Goal: Entertainment & Leisure: Consume media (video, audio)

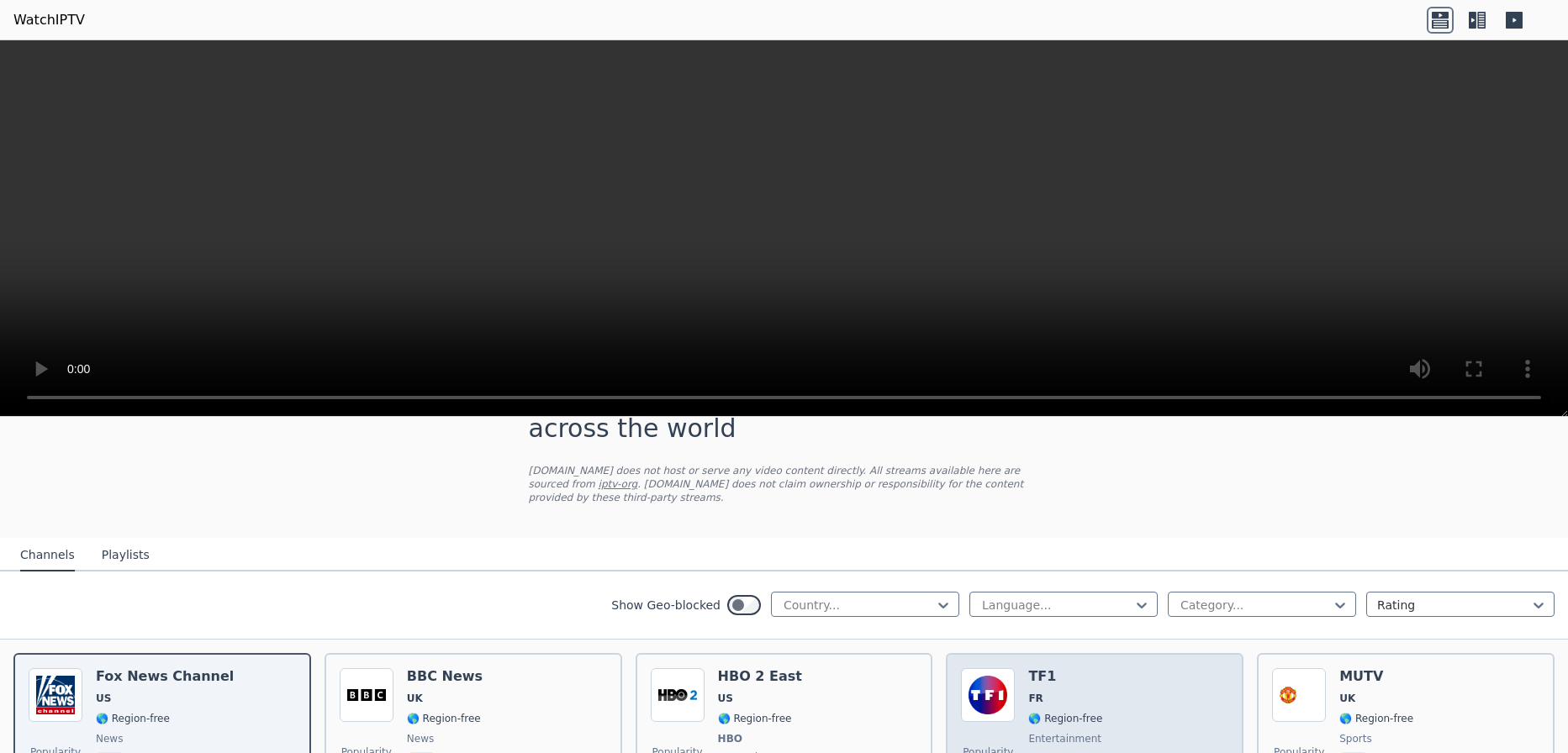
scroll to position [168, 0]
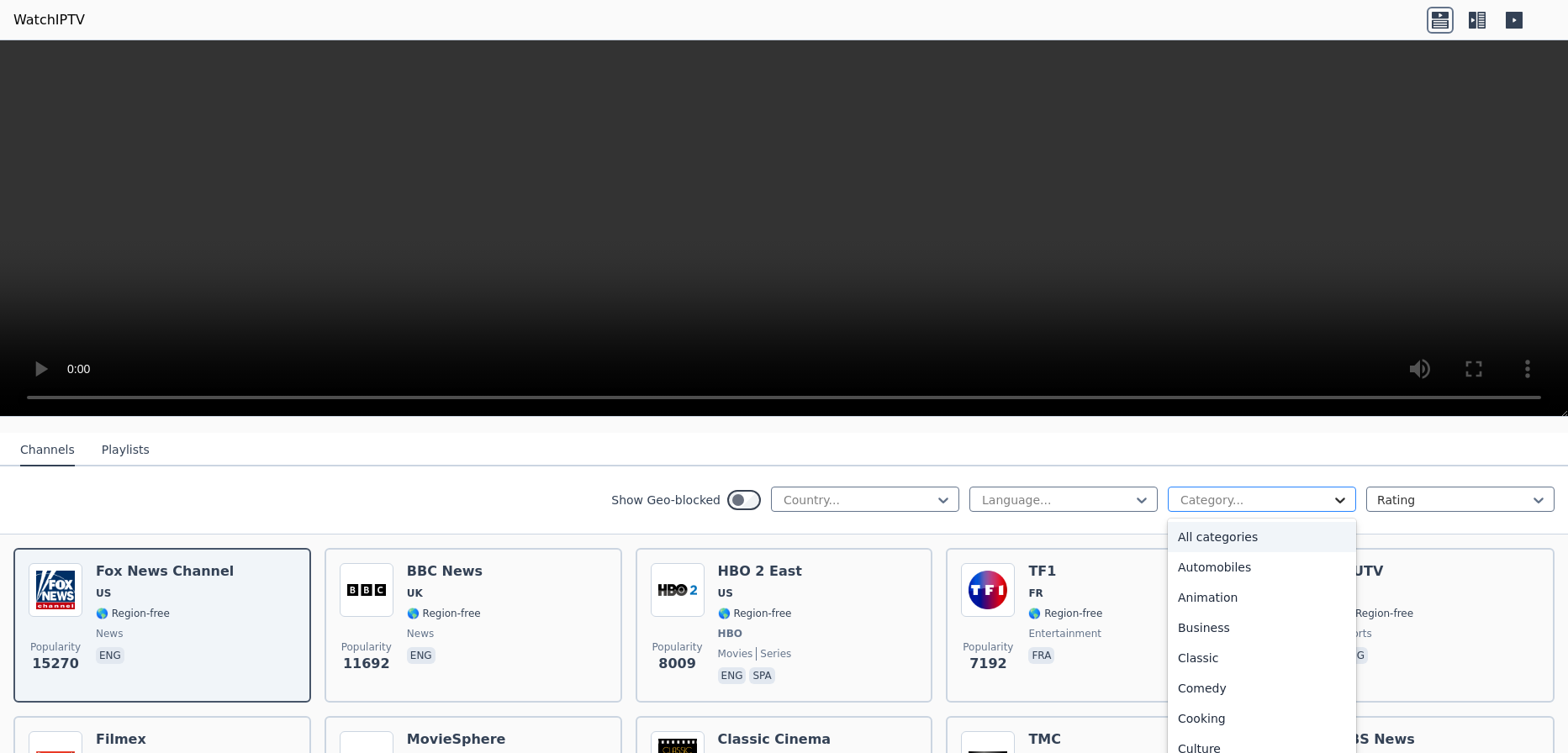
click at [1336, 497] on icon at bounding box center [1340, 500] width 10 height 6
click at [1208, 666] on div "Sports" at bounding box center [1263, 681] width 189 height 30
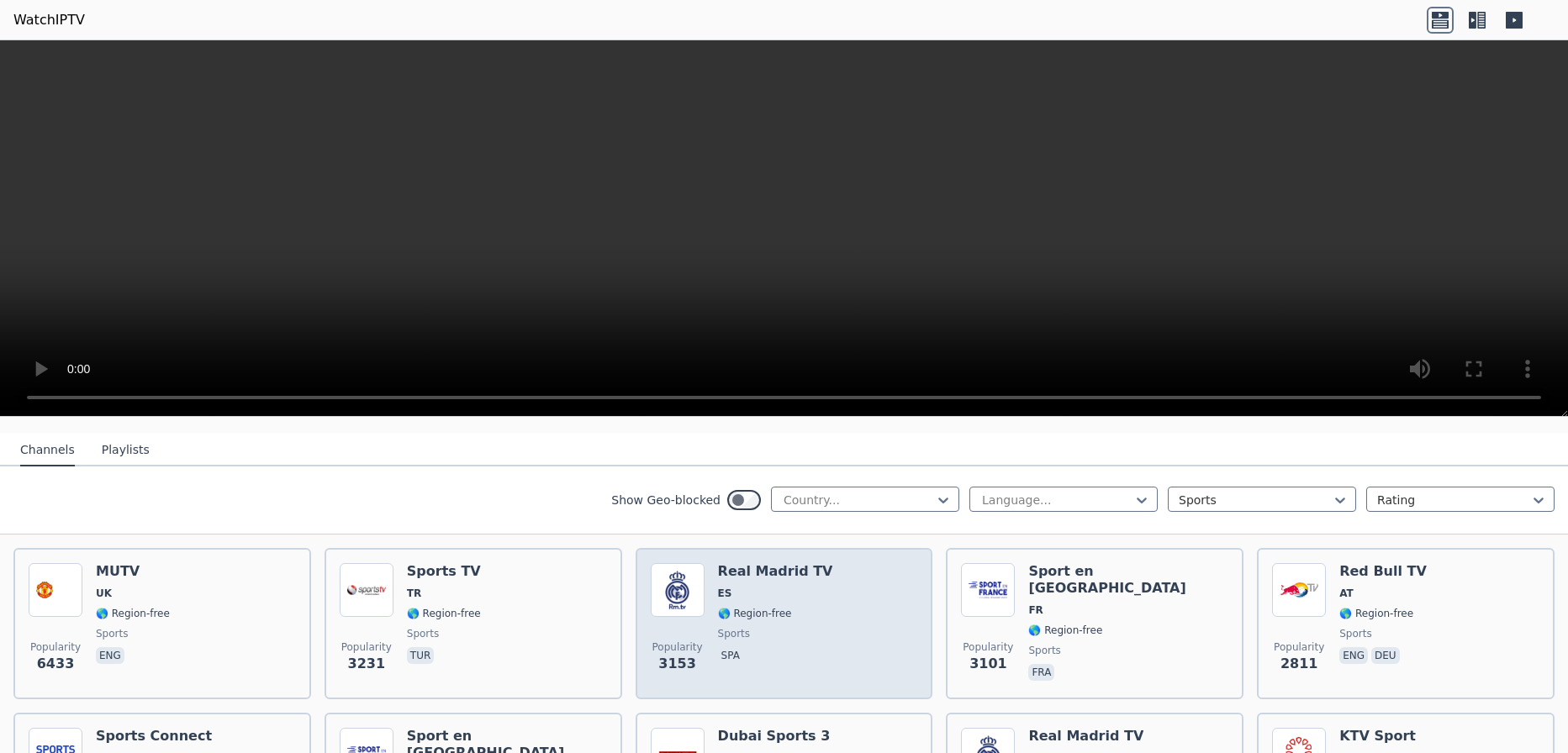
click at [834, 634] on div "Popularity 3153 Real Madrid TV ES 🌎 Region-free sports spa" at bounding box center [784, 624] width 268 height 121
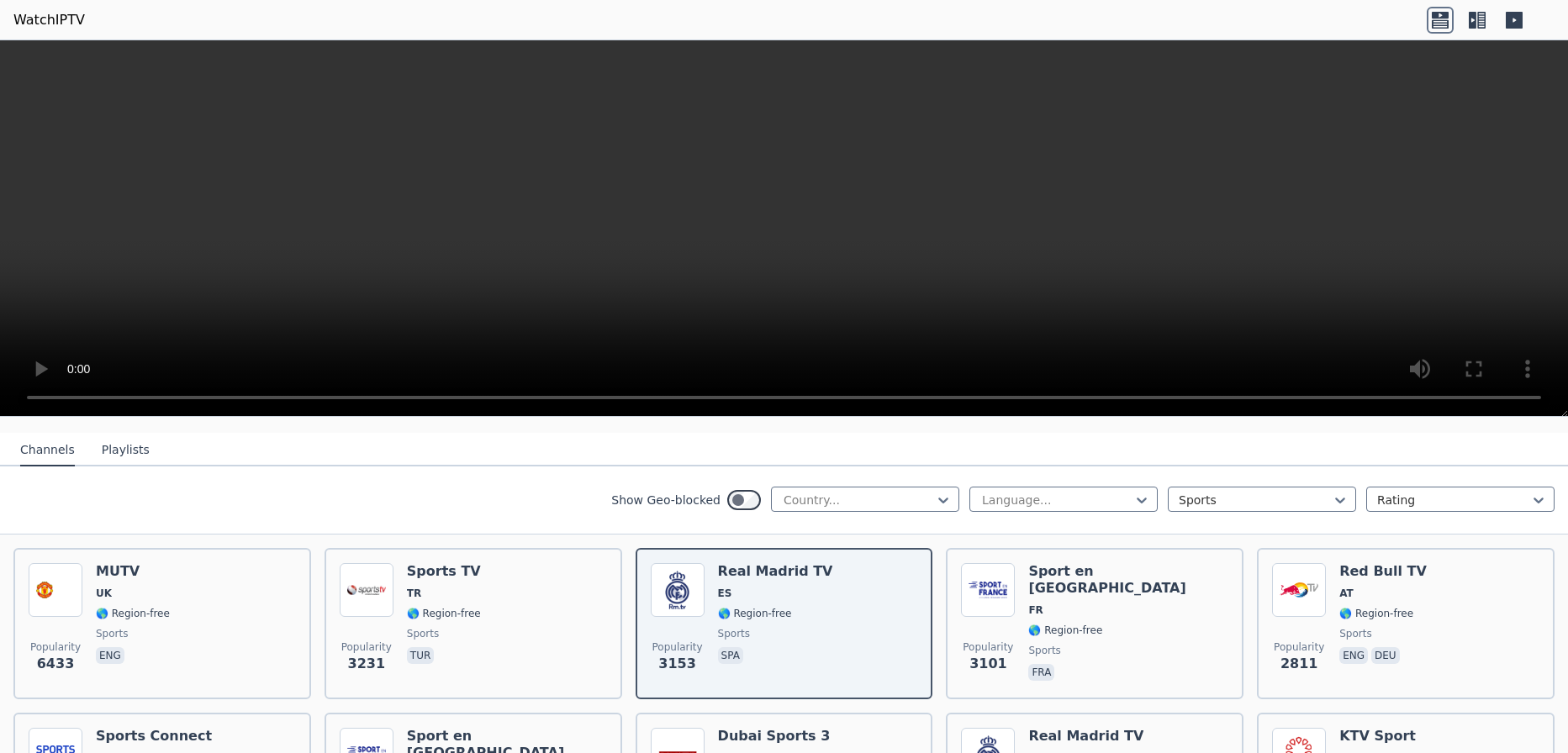
click at [647, 178] on video at bounding box center [784, 229] width 1568 height 377
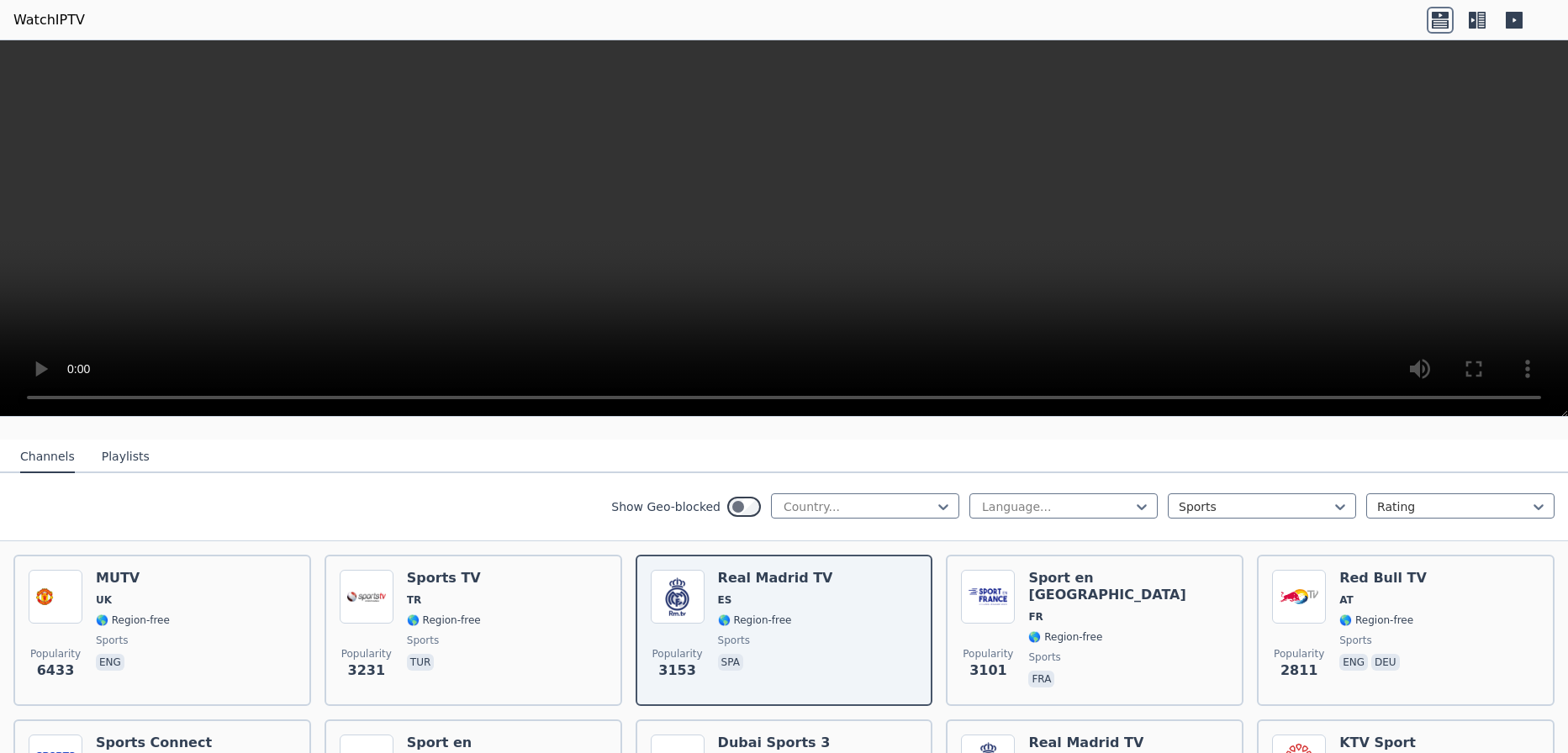
scroll to position [168, 0]
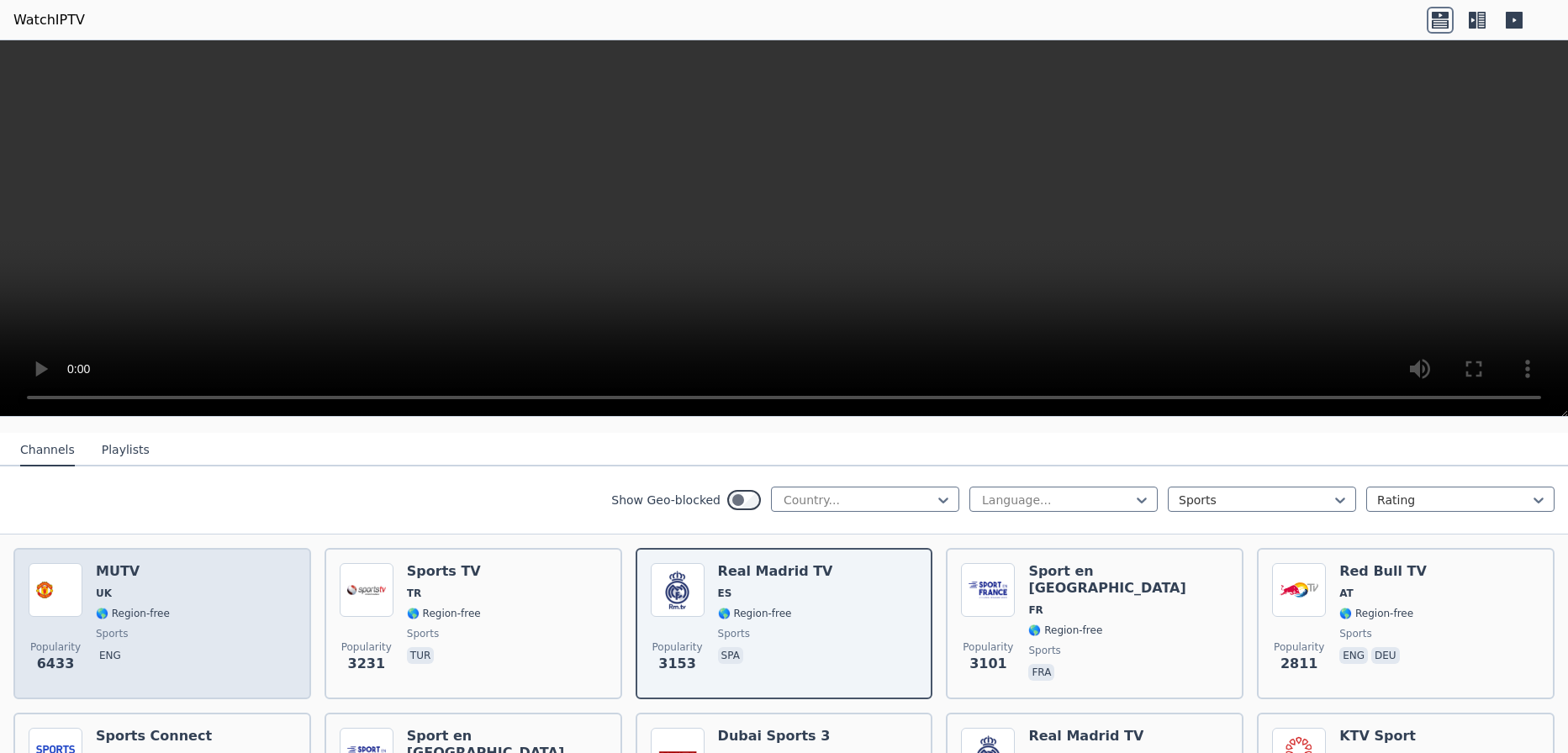
click at [184, 635] on div "Popularity 6433 MUTV [GEOGRAPHIC_DATA] 🌎 Region-free sports eng" at bounding box center [162, 624] width 268 height 121
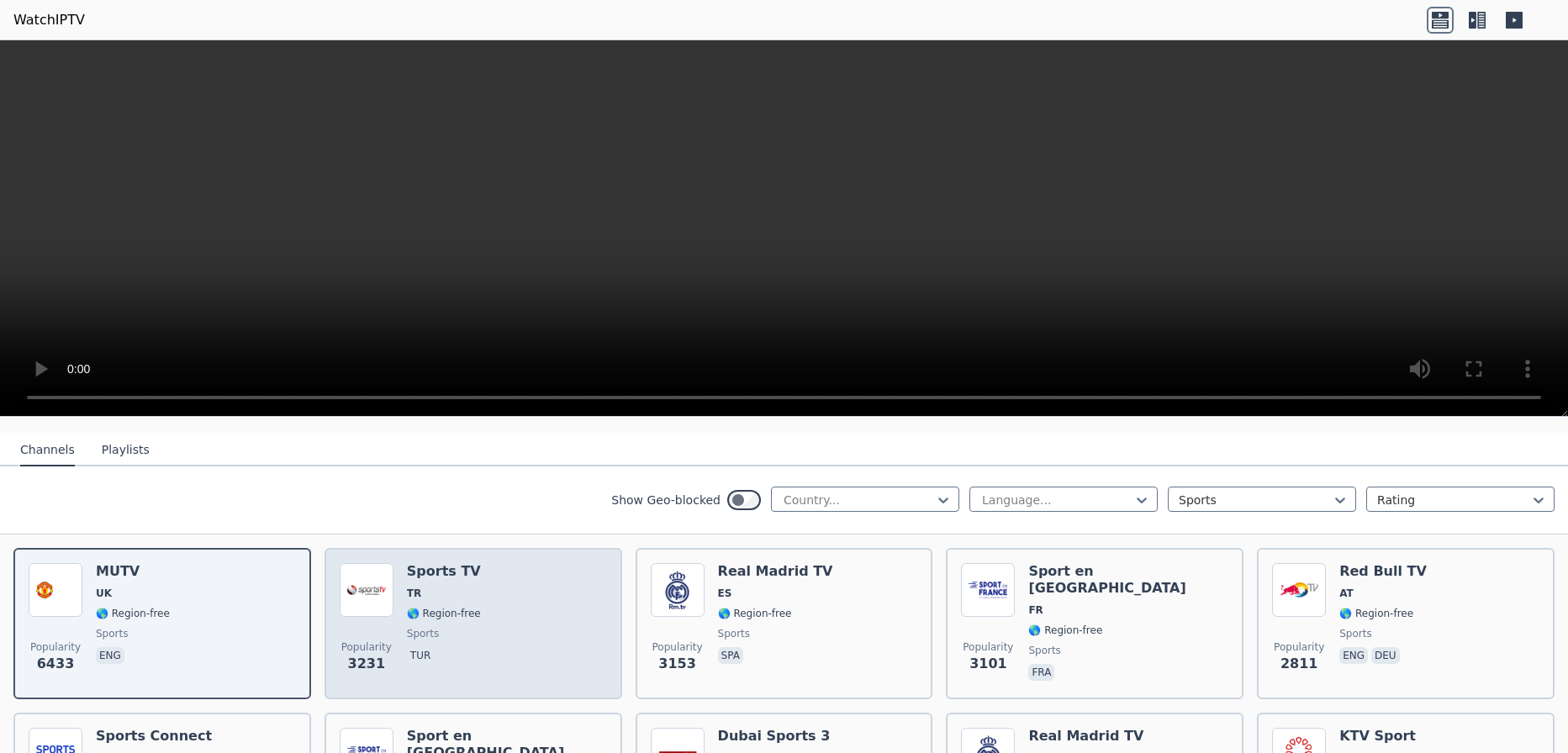
click at [518, 607] on div "Popularity 3231 Sports TV TR 🌎 Region-free sports tur" at bounding box center [473, 624] width 268 height 121
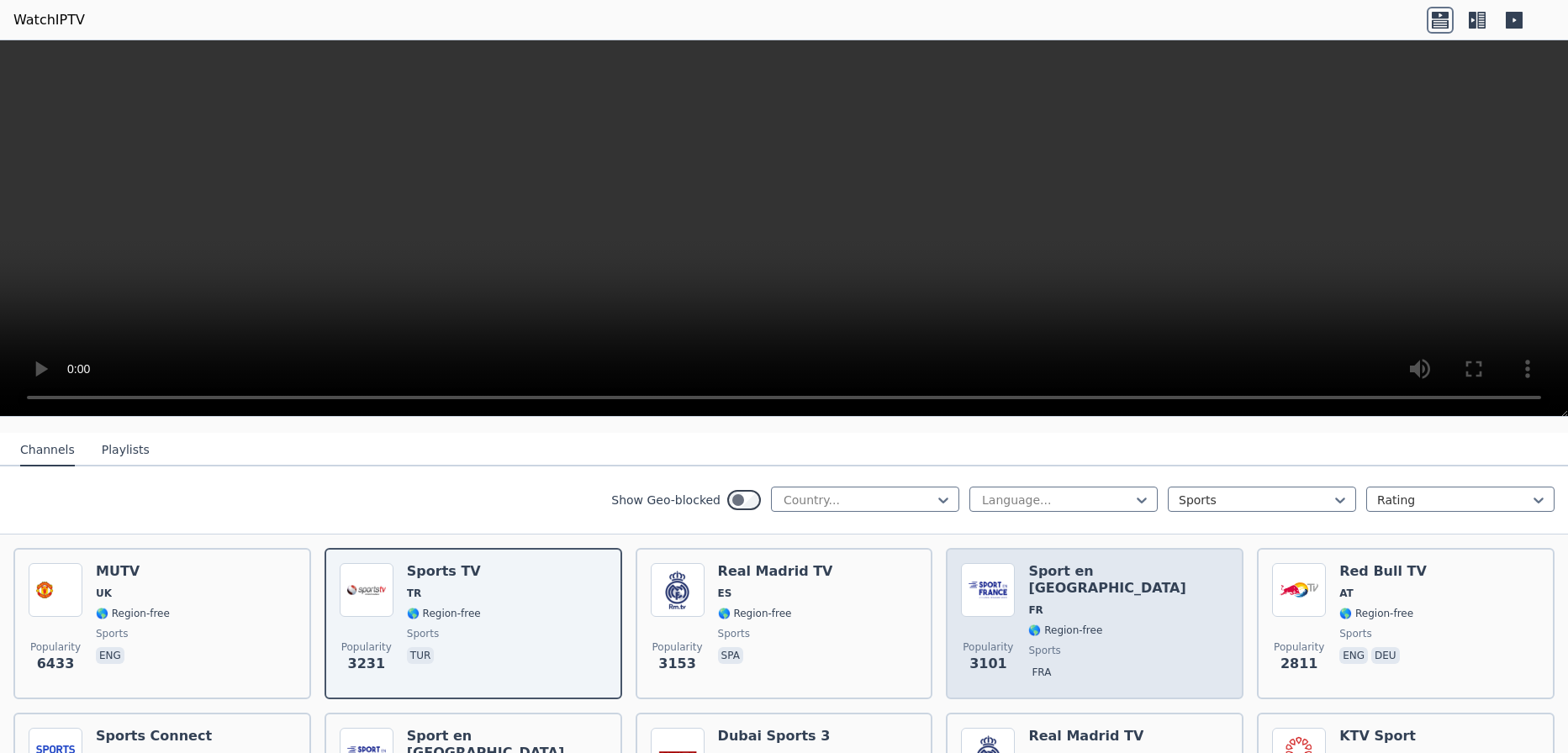
click at [1081, 624] on span "🌎 Region-free" at bounding box center [1065, 631] width 74 height 13
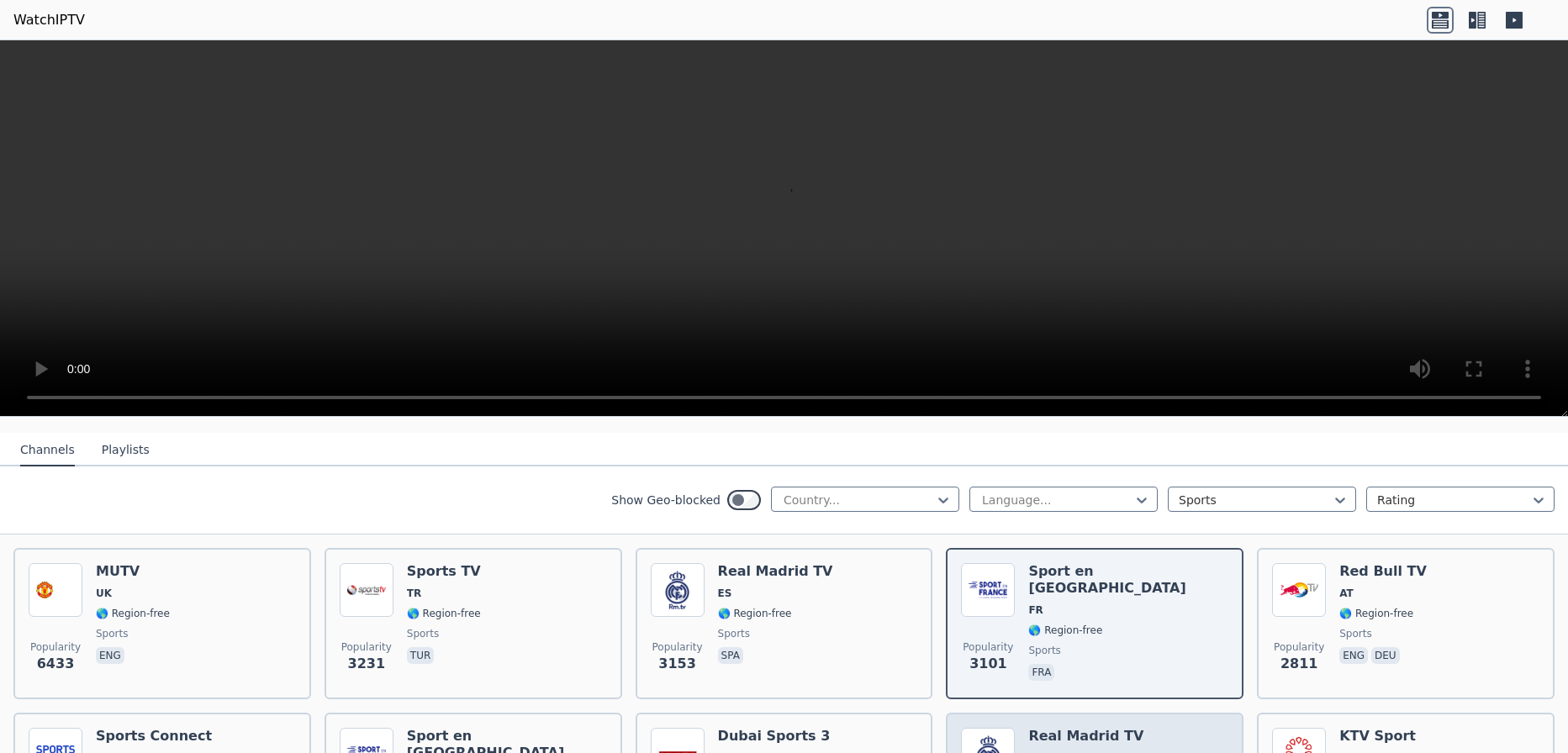
scroll to position [252, 0]
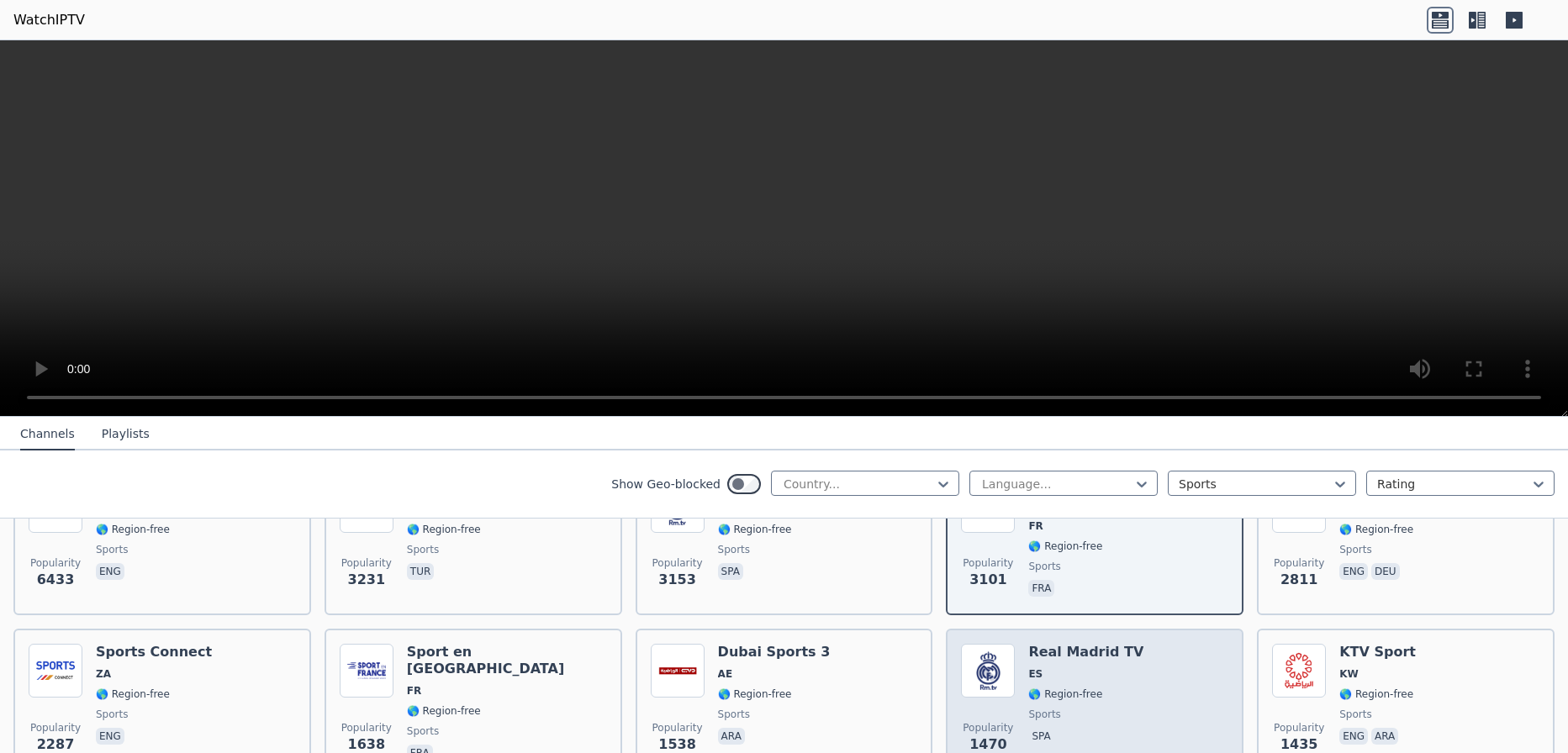
click at [1087, 667] on span "ES" at bounding box center [1085, 674] width 115 height 13
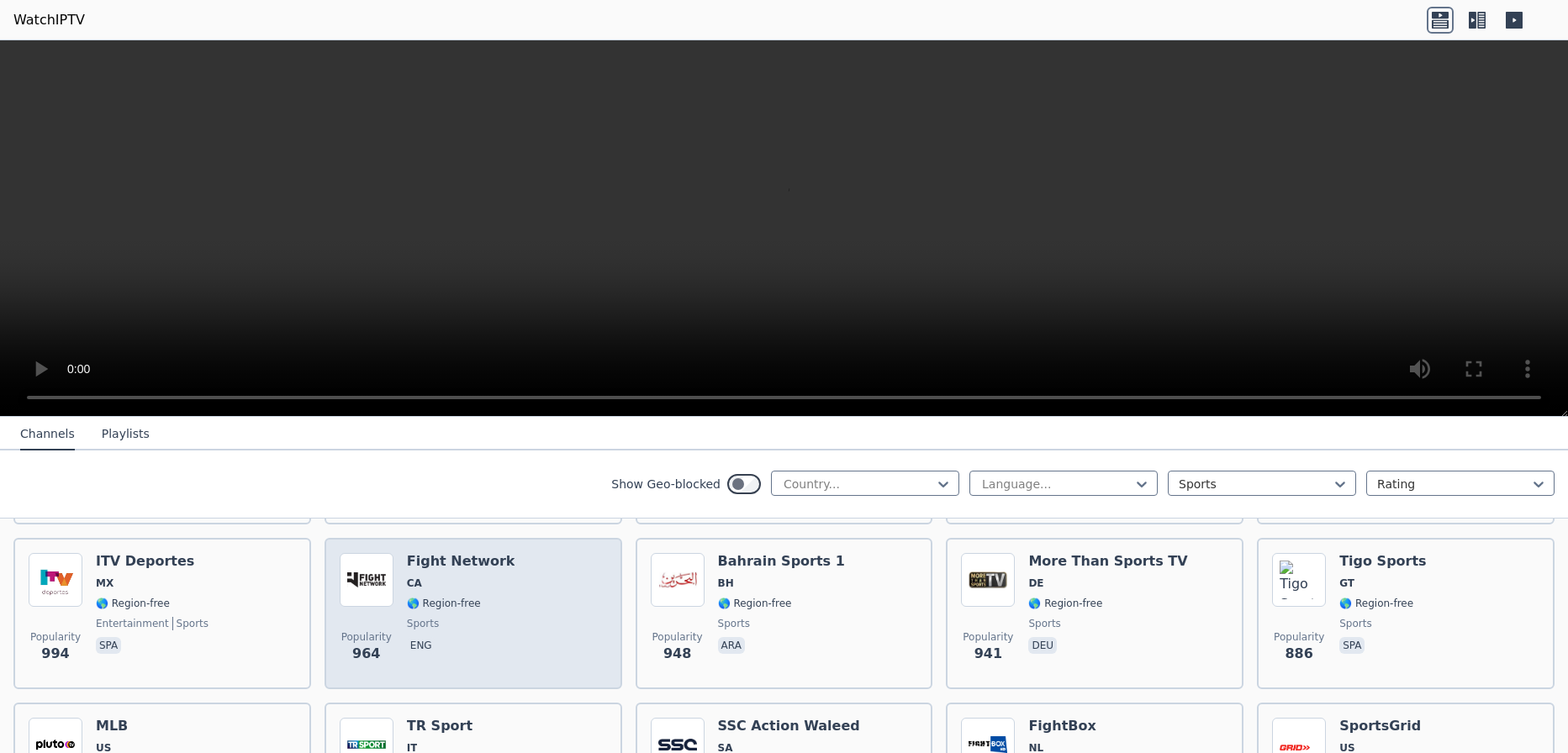
scroll to position [757, 0]
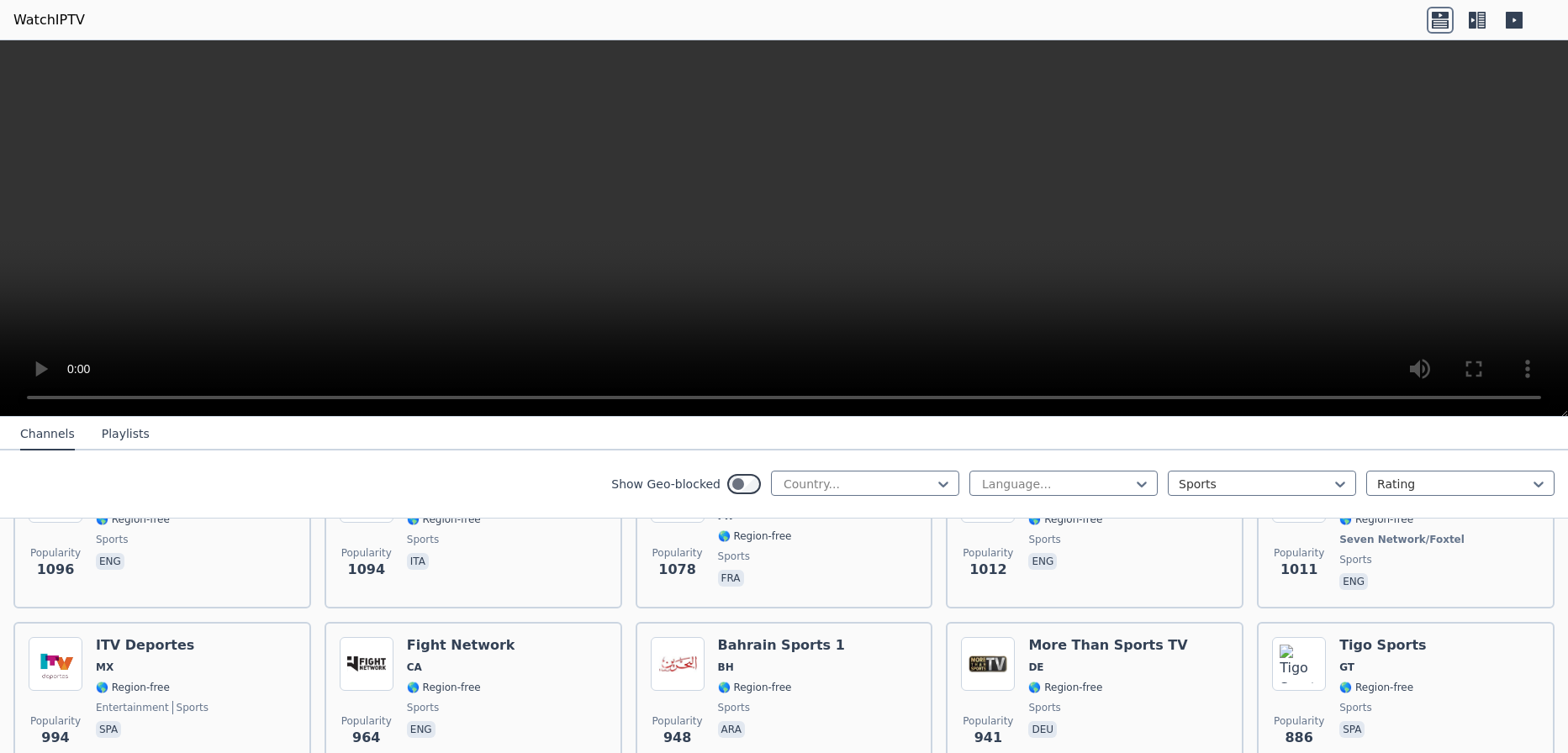
click at [1478, 18] on icon at bounding box center [1481, 21] width 8 height 17
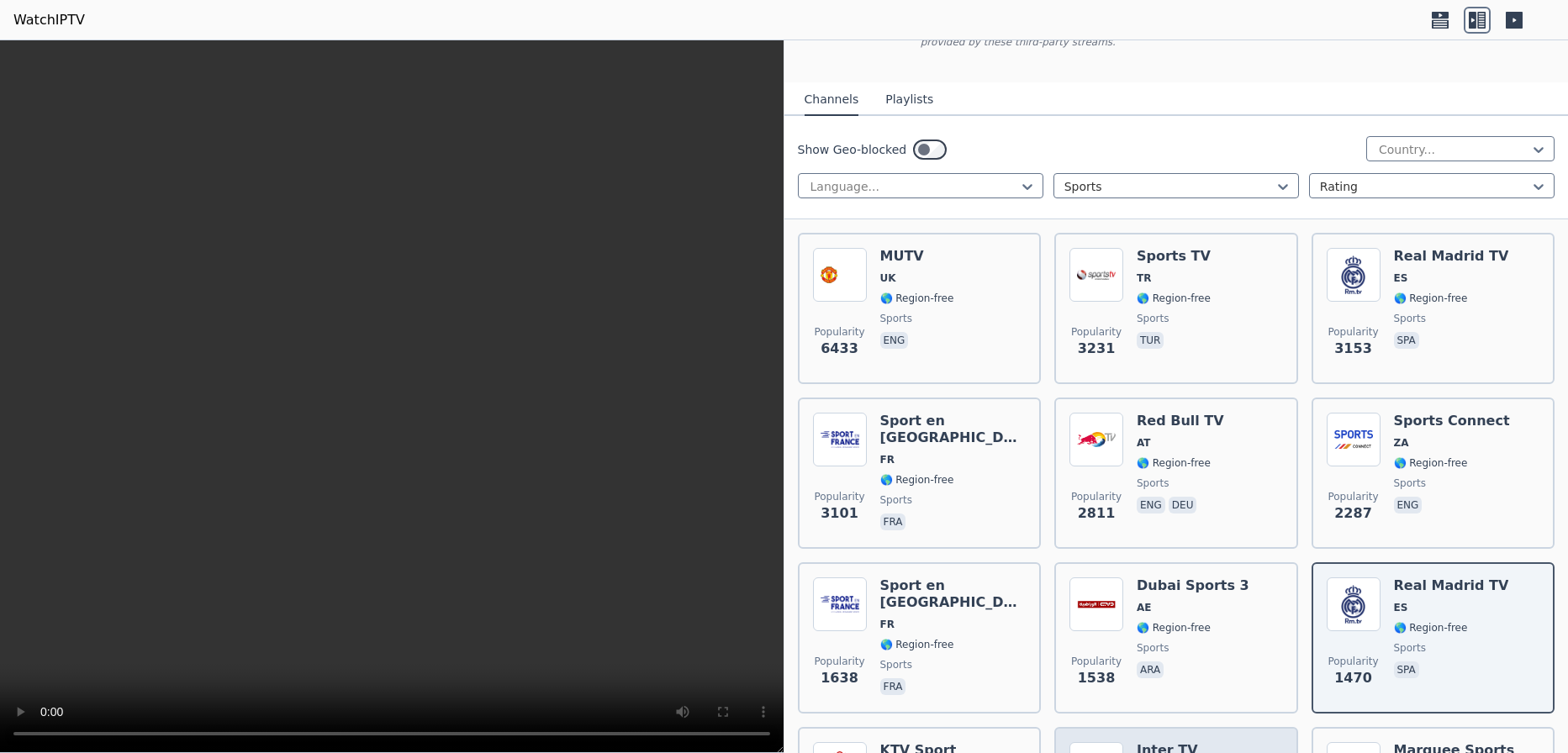
scroll to position [0, 0]
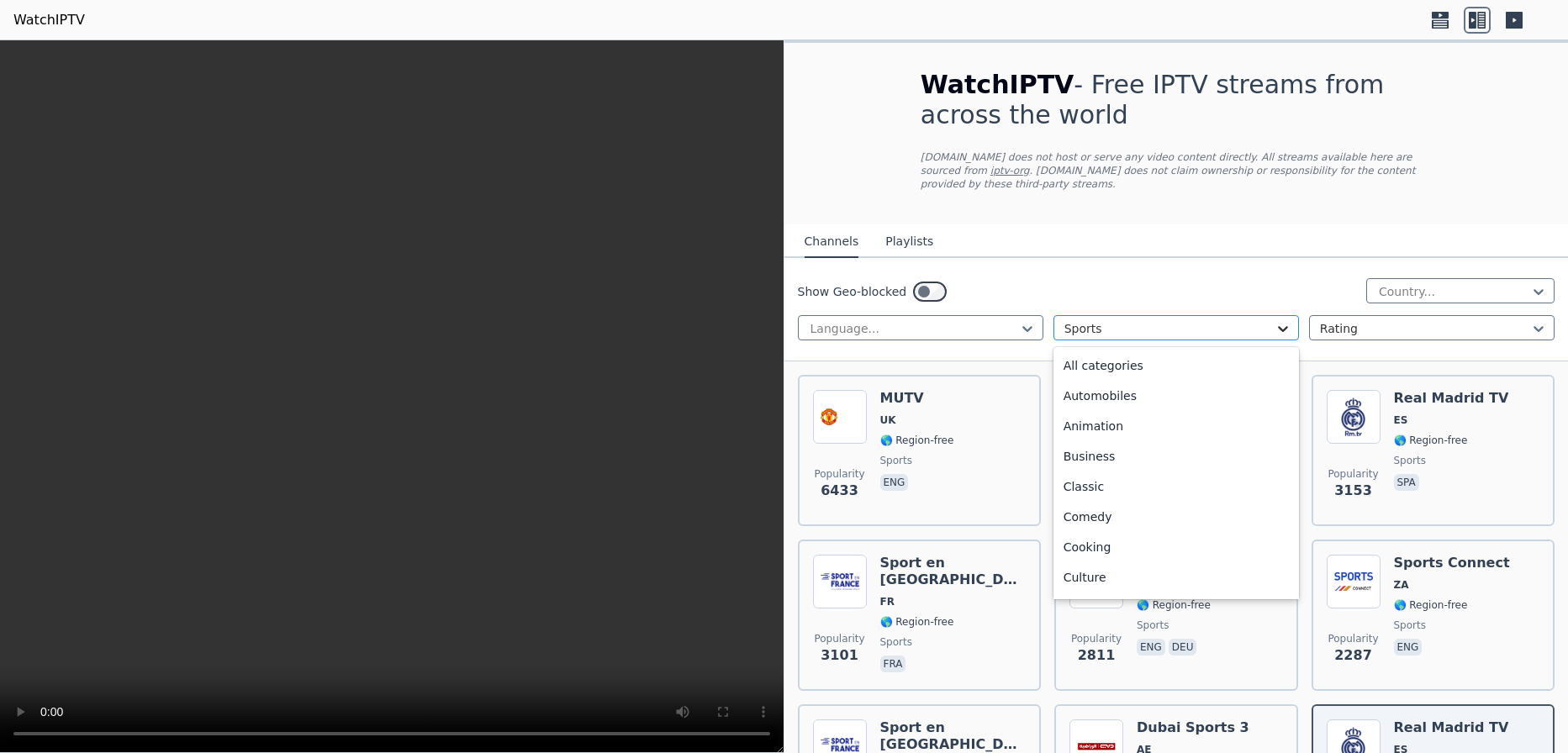
click at [1279, 327] on icon at bounding box center [1283, 329] width 10 height 6
click at [1102, 351] on div "All categories" at bounding box center [1176, 366] width 245 height 30
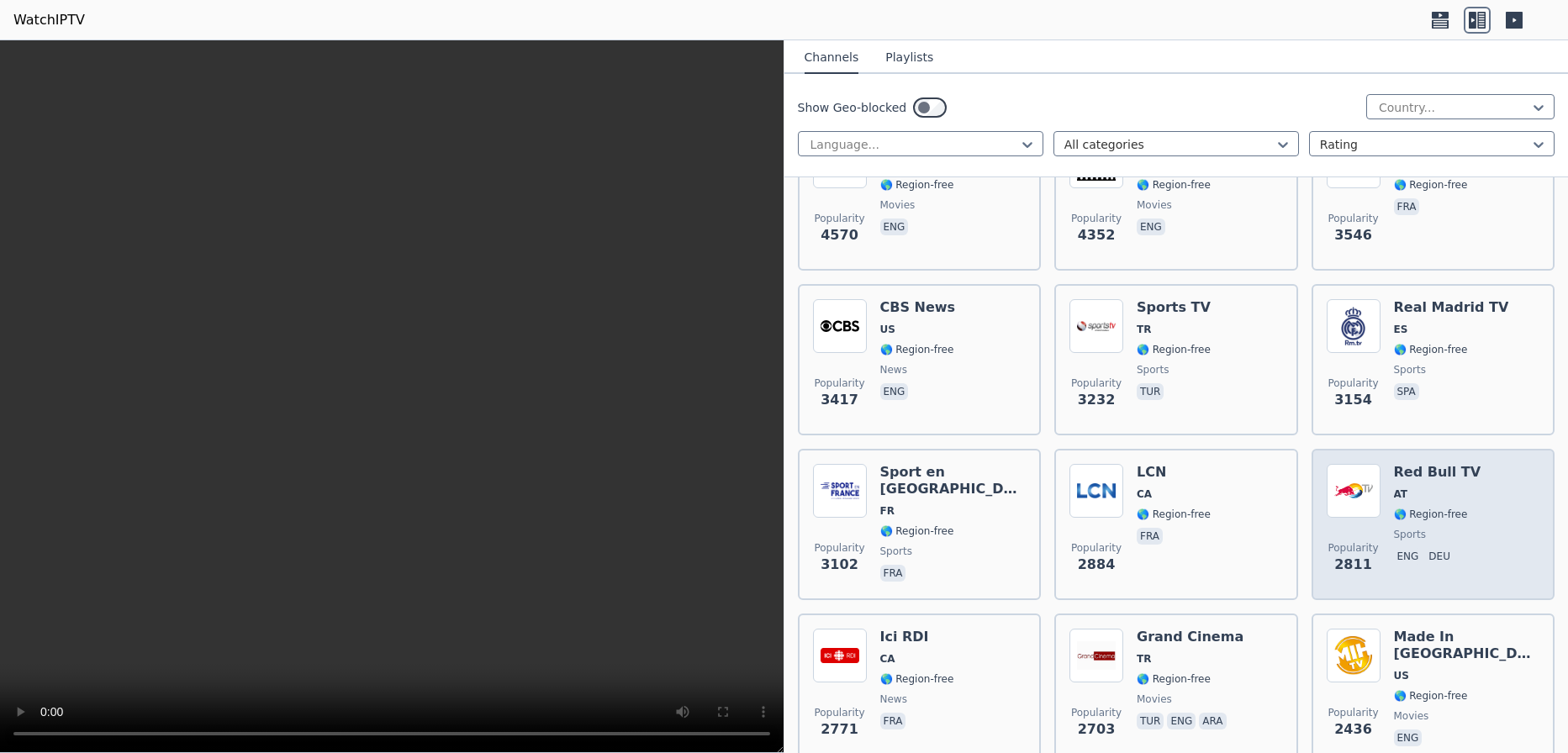
scroll to position [673, 0]
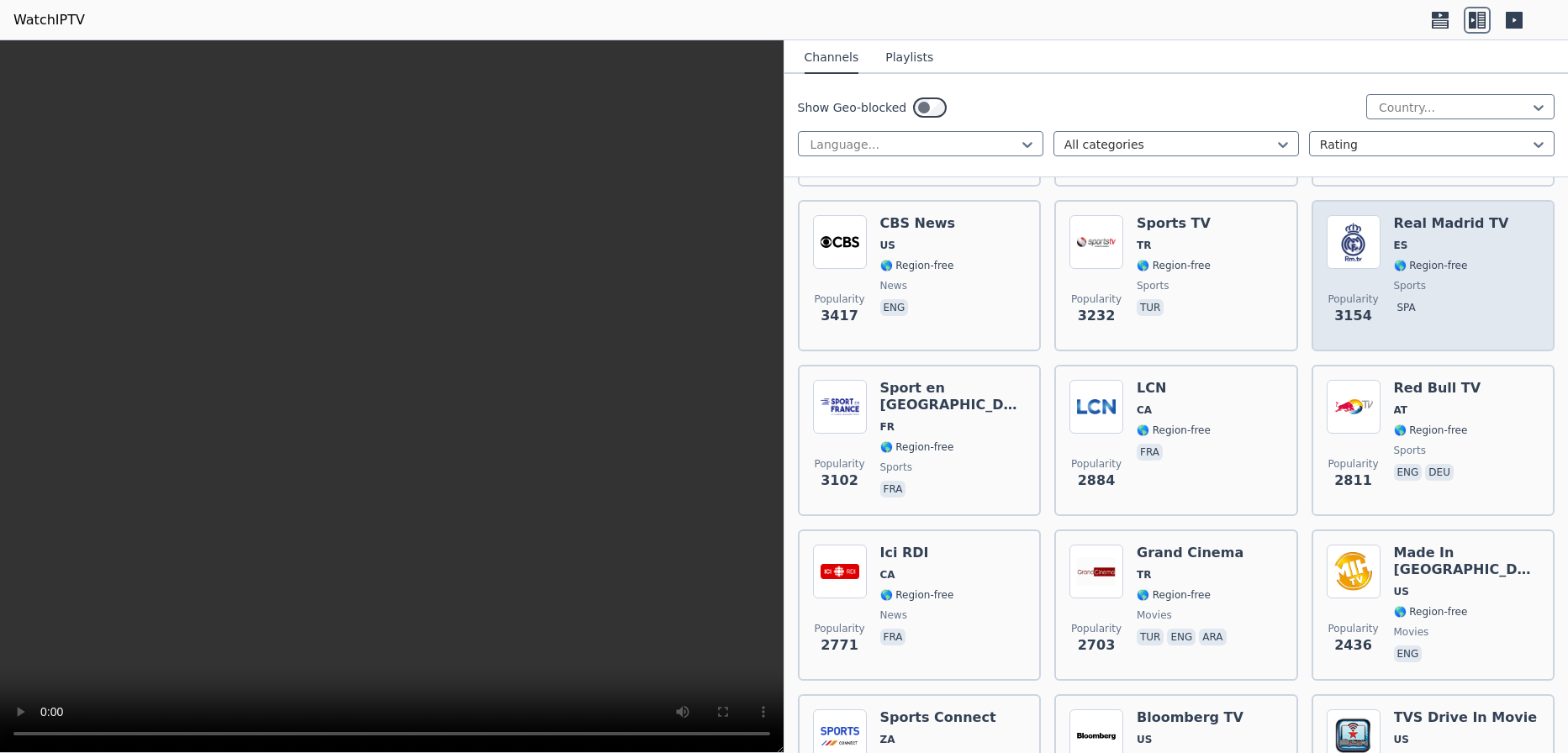
click at [1476, 259] on span "🌎 Region-free" at bounding box center [1451, 266] width 115 height 13
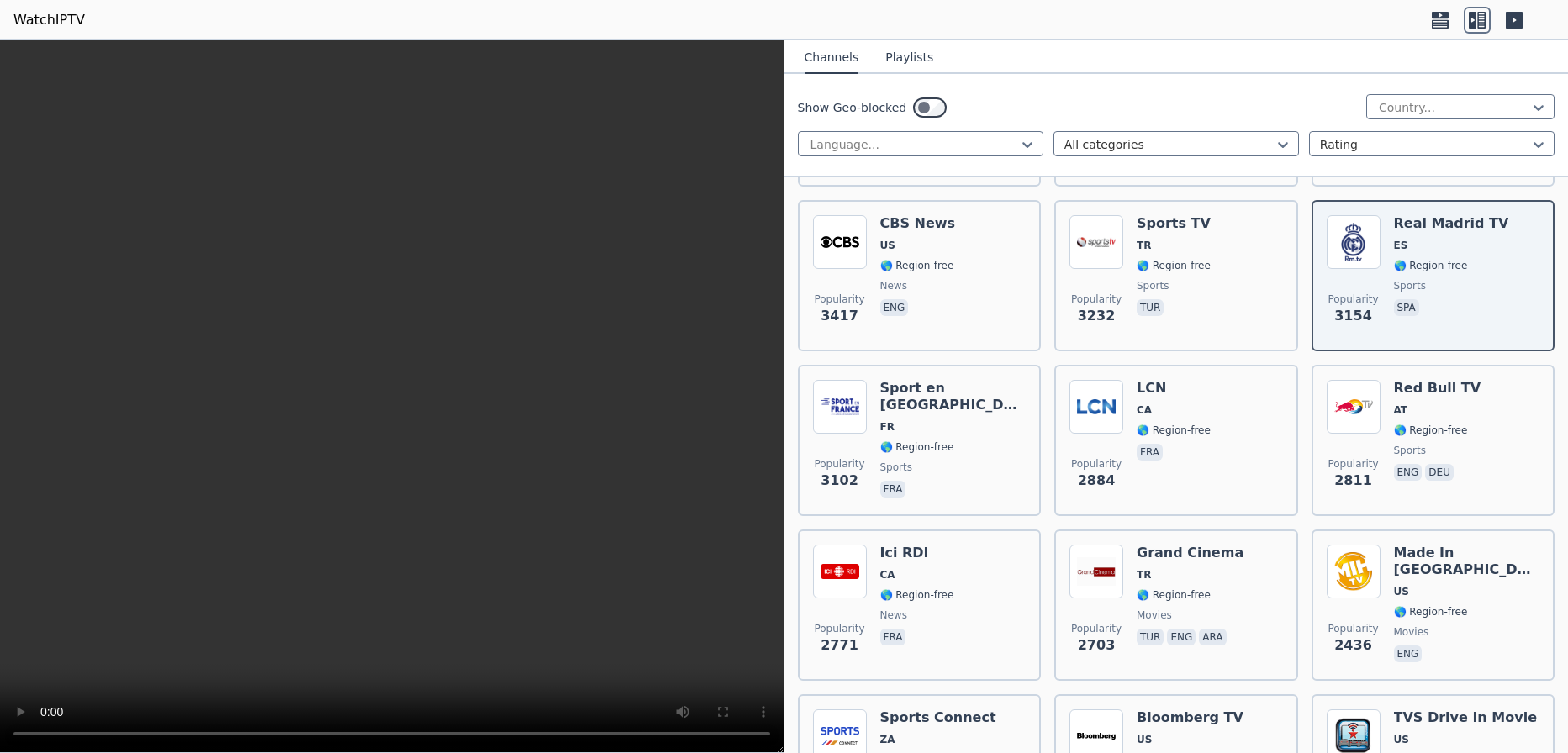
click at [276, 423] on video at bounding box center [392, 397] width 784 height 713
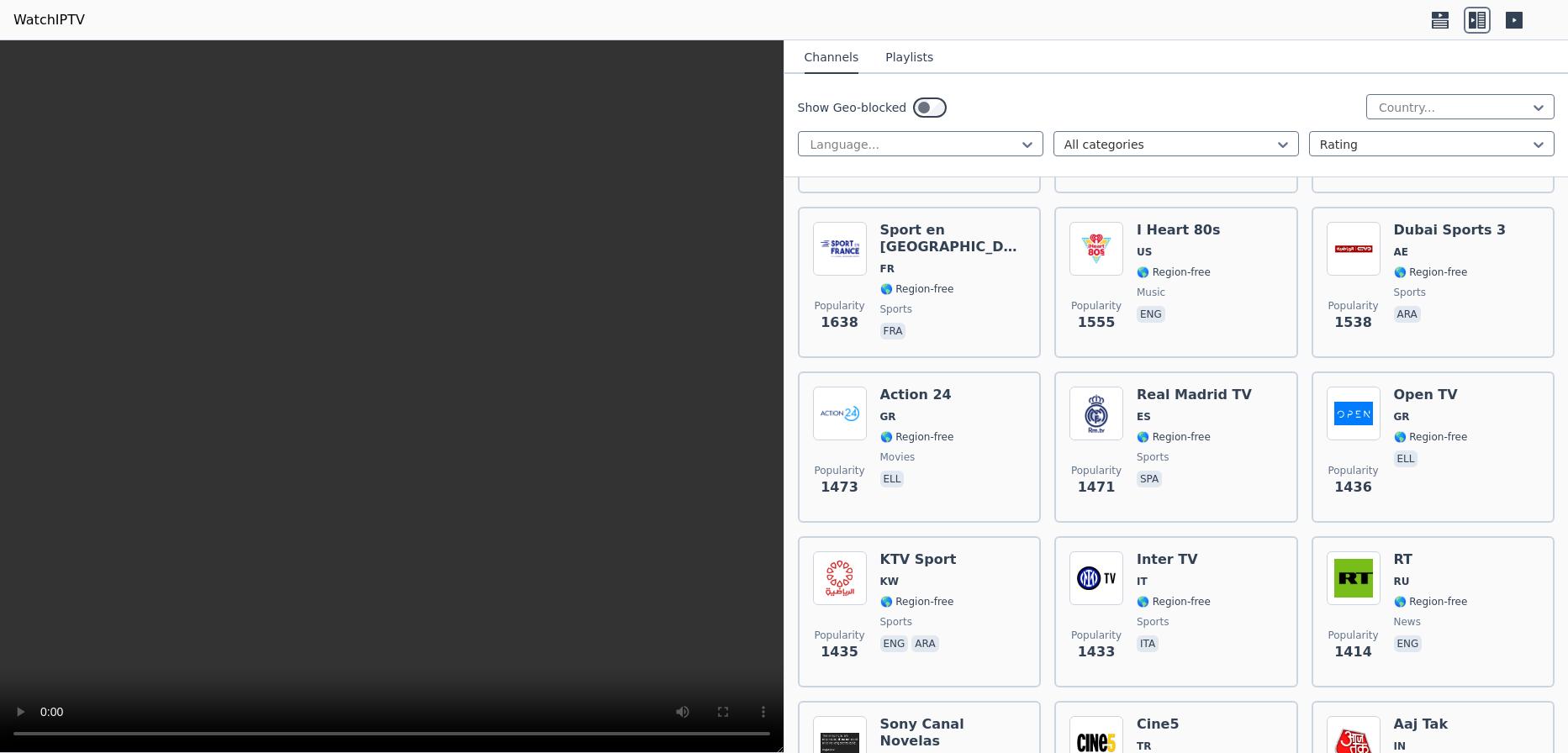
scroll to position [2018, 0]
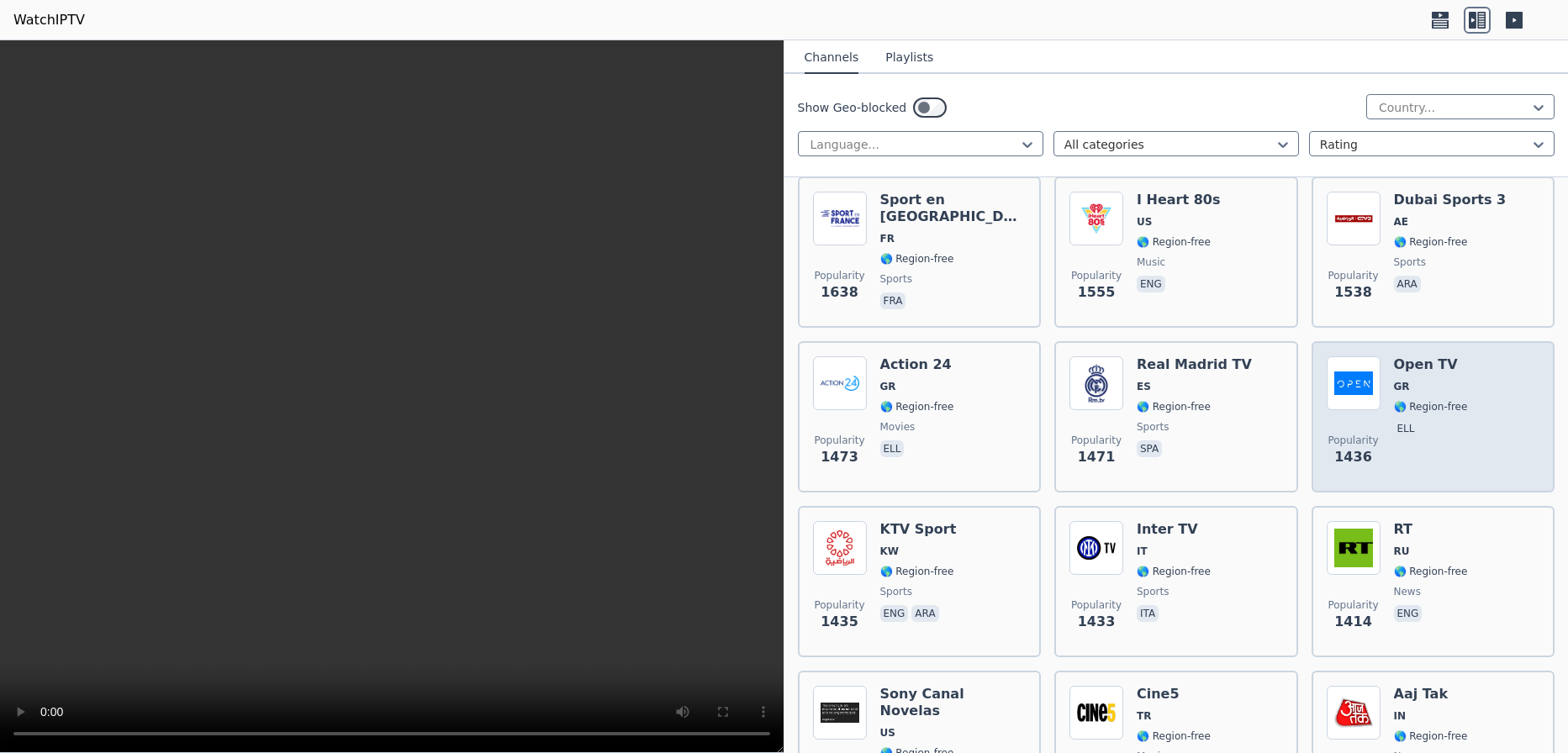
click at [1459, 373] on div "Popularity 1436 Open TV GR 🌎 Region-free ell" at bounding box center [1434, 417] width 214 height 121
click at [1452, 388] on div "Popularity 1436 Open TV GR 🌎 Region-free ell" at bounding box center [1434, 417] width 214 height 121
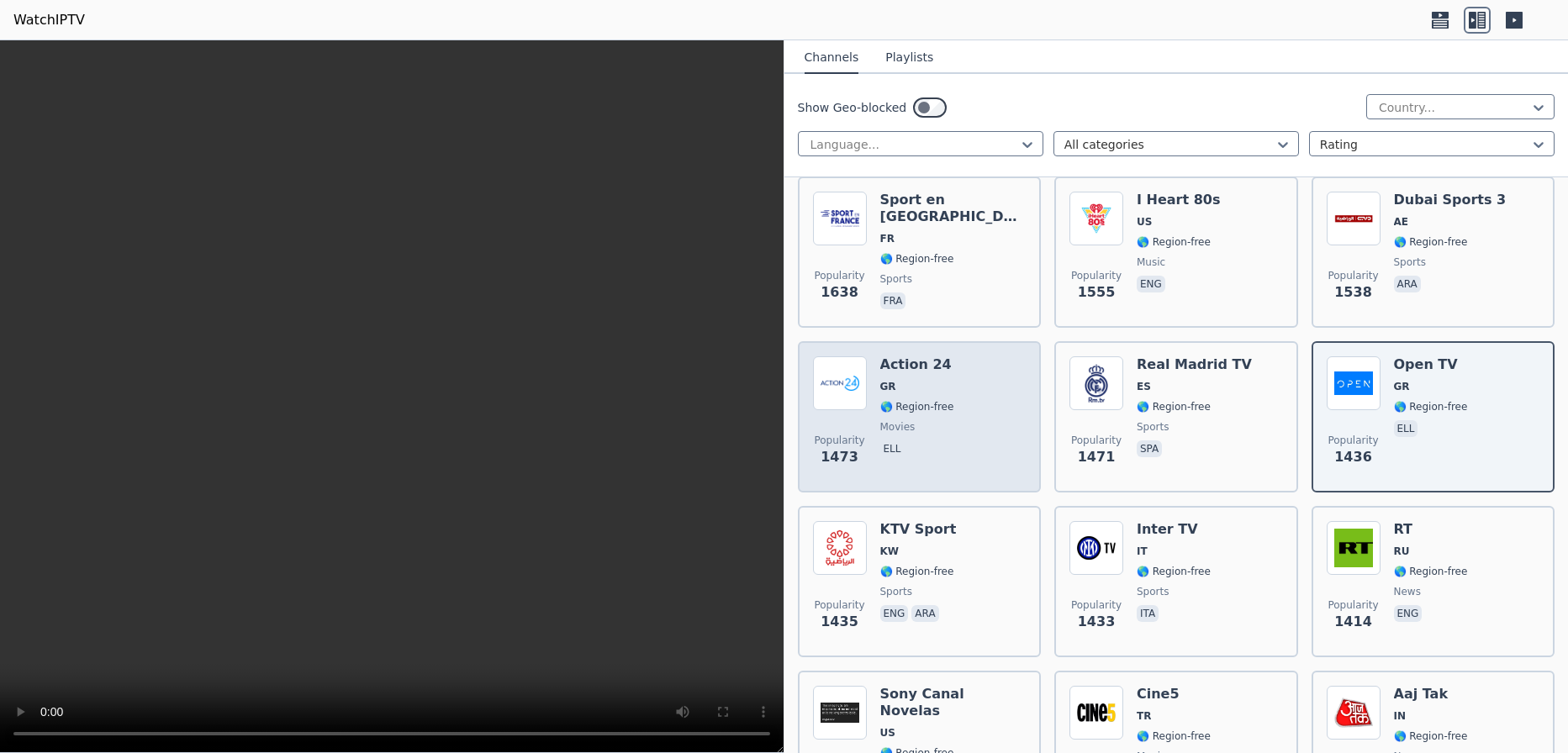
click at [953, 425] on div "Popularity 1473 Action 24 GR 🌎 Region-free movies ell" at bounding box center [919, 417] width 214 height 121
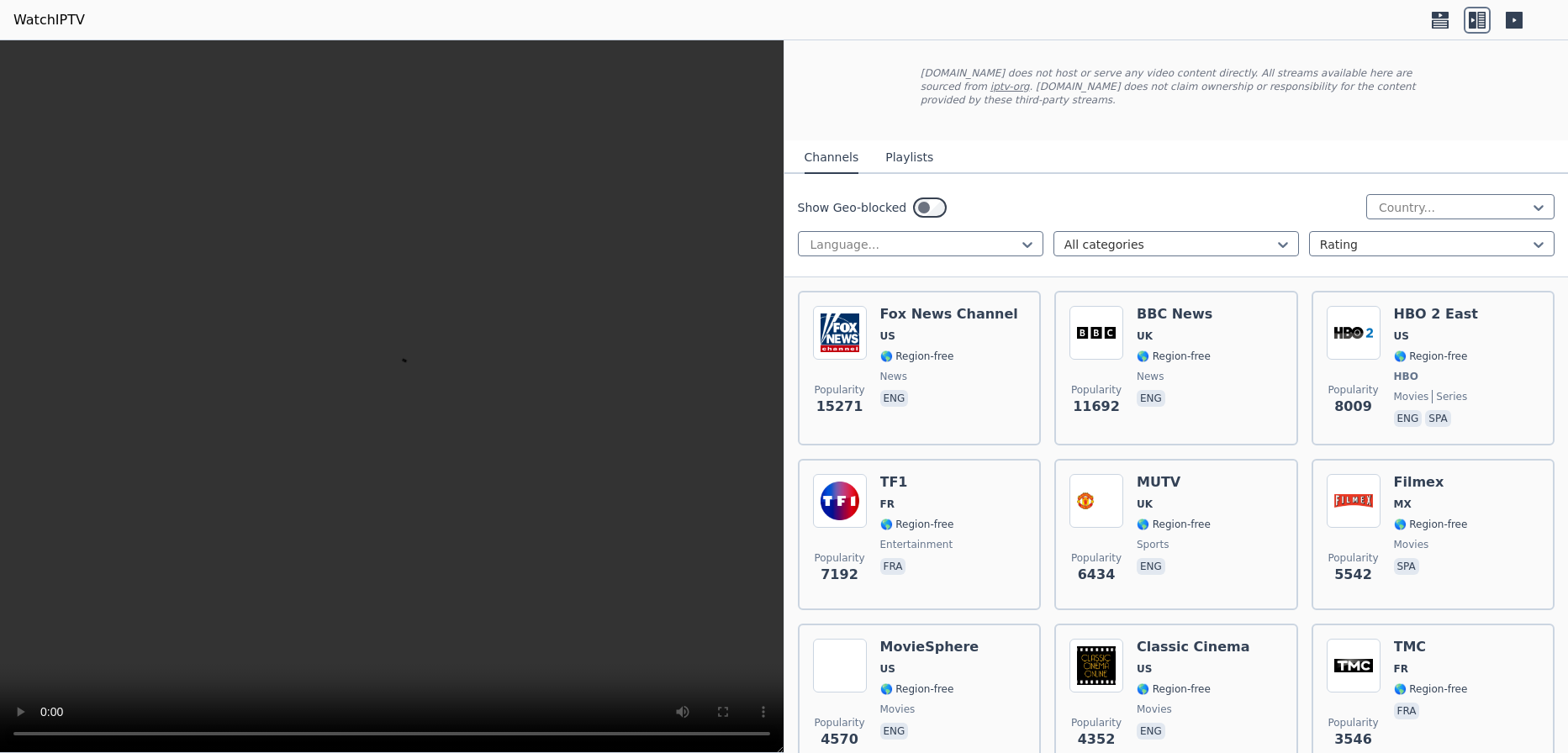
scroll to position [0, 0]
